Goal: Task Accomplishment & Management: Manage account settings

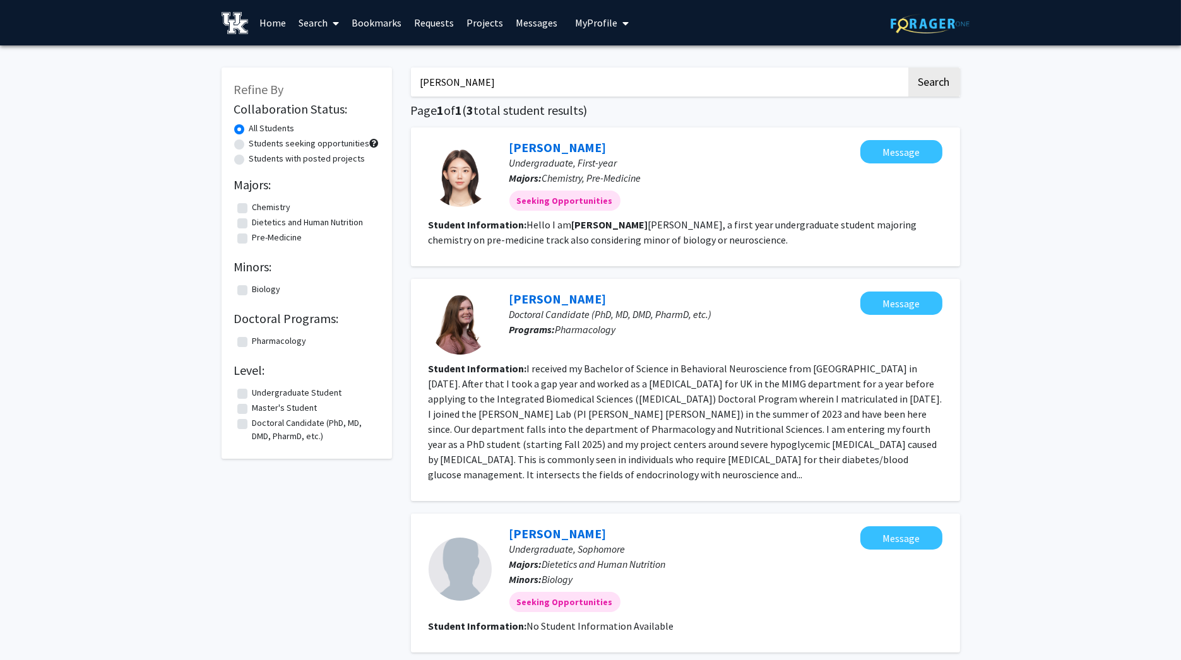
click at [608, 20] on span "My Profile" at bounding box center [596, 22] width 42 height 13
click at [610, 110] on link "Log Out" at bounding box center [641, 116] width 114 height 15
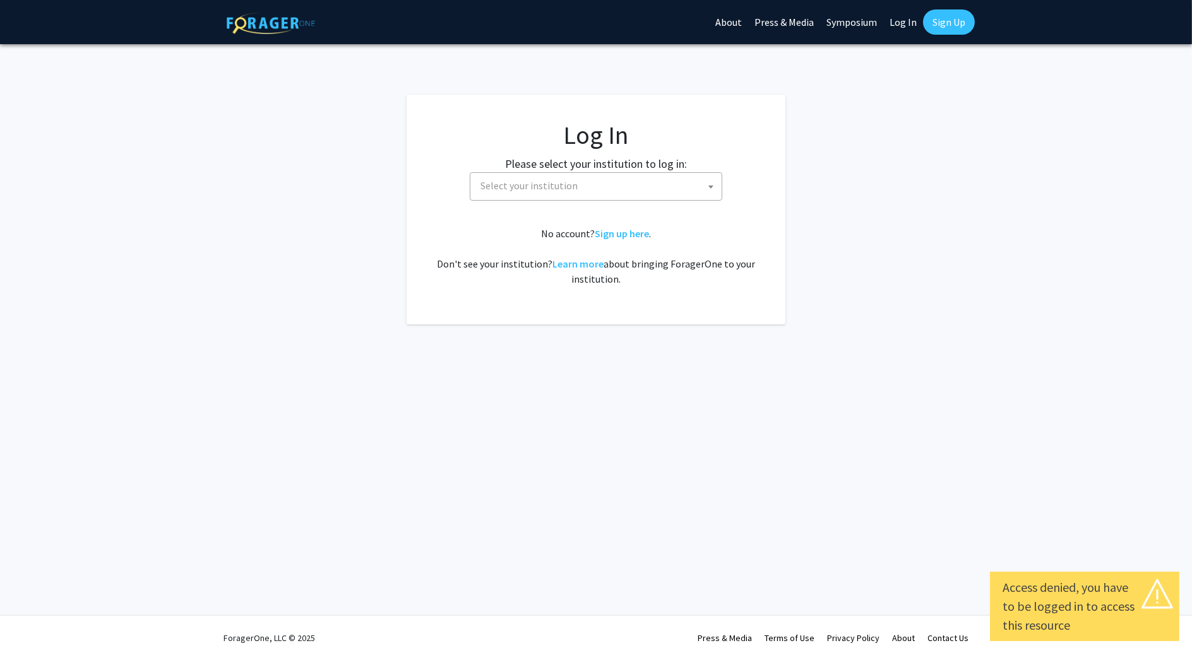
click at [895, 27] on link "Log In" at bounding box center [903, 22] width 40 height 44
select select "34"
click at [665, 198] on span "Baylor University" at bounding box center [598, 186] width 246 height 26
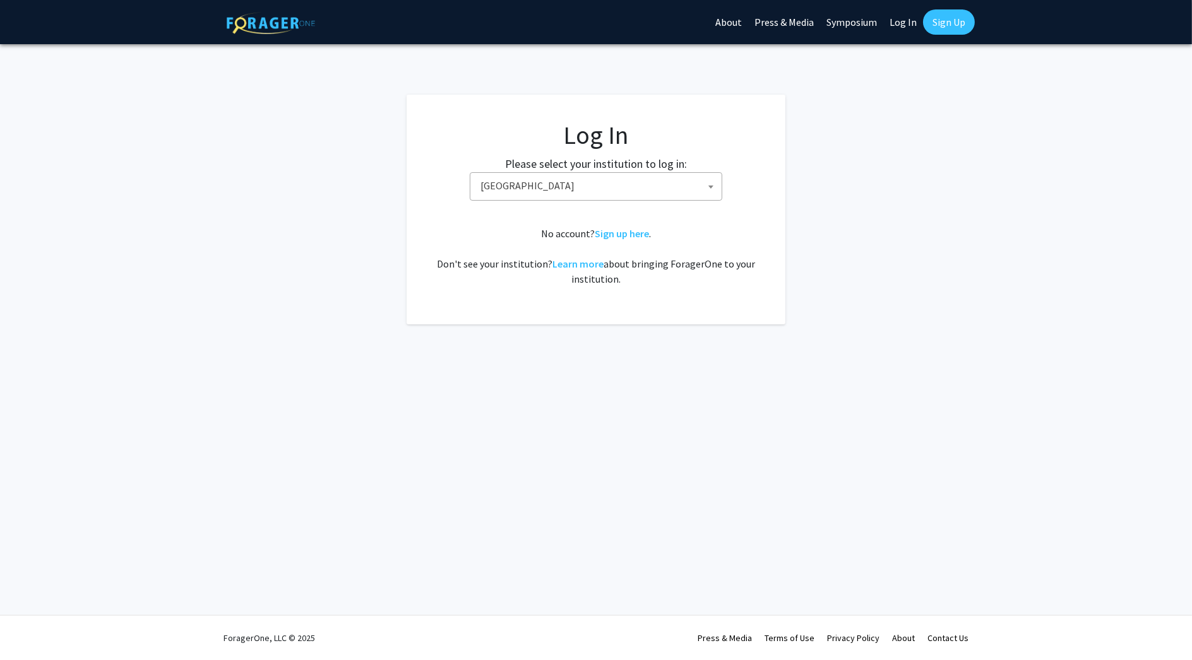
drag, startPoint x: 645, startPoint y: 245, endPoint x: 588, endPoint y: 184, distance: 83.5
click at [588, 184] on span "Baylor University" at bounding box center [598, 186] width 246 height 26
type input "Ke"
select select "13"
